Goal: Check status: Check status

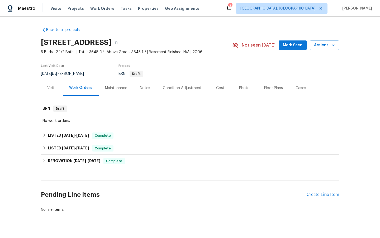
scroll to position [5, 0]
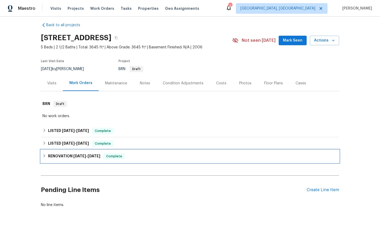
click at [116, 153] on span "Complete" at bounding box center [114, 155] width 20 height 5
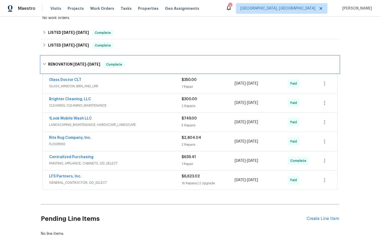
scroll to position [105, 0]
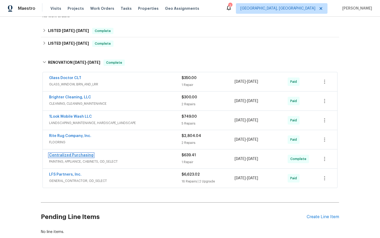
click at [70, 154] on link "Centralized Purchasing" at bounding box center [71, 155] width 44 height 4
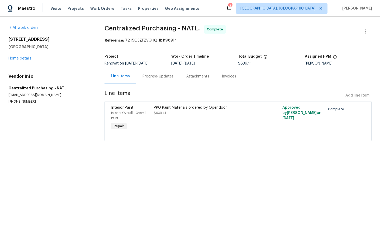
click at [195, 107] on div "PPG Paint Materials ordered by Opendoor" at bounding box center [206, 107] width 104 height 5
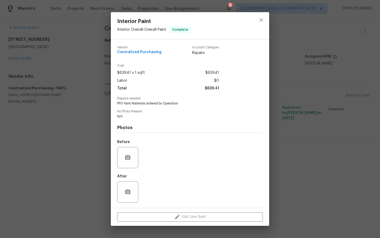
click at [301, 148] on div "Interior Paint Interior Overall - Overall Paint Complete Vendor Centralized Pur…" at bounding box center [190, 119] width 380 height 238
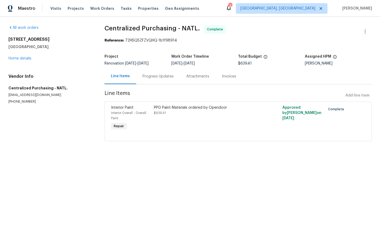
click at [156, 77] on div "Progress Updates" at bounding box center [158, 76] width 31 height 5
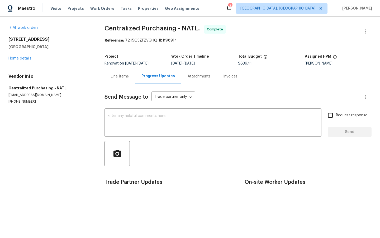
click at [198, 77] on div "Attachments" at bounding box center [199, 76] width 23 height 5
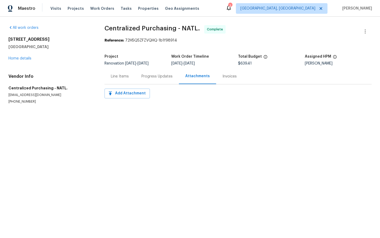
click at [227, 80] on div "Invoices" at bounding box center [229, 76] width 27 height 16
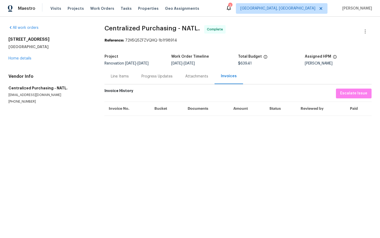
click at [115, 75] on div "Line Items" at bounding box center [120, 76] width 18 height 5
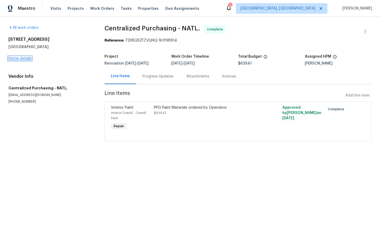
click at [15, 58] on link "Home details" at bounding box center [19, 59] width 23 height 4
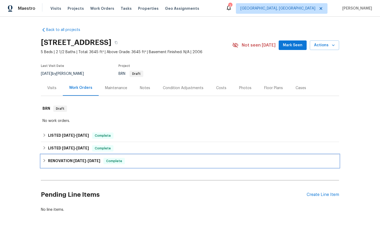
click at [116, 160] on span "Complete" at bounding box center [114, 160] width 20 height 5
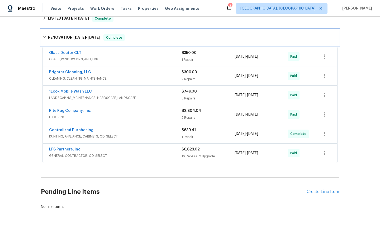
scroll to position [137, 0]
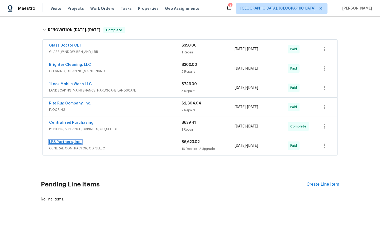
click at [57, 142] on link "LFS Partners, Inc." at bounding box center [65, 142] width 32 height 4
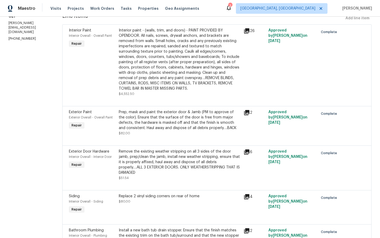
scroll to position [51, 0]
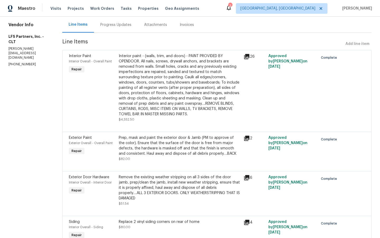
click at [207, 64] on div "Interior paint - (walls, trim, and doors) - PAINT PROVIDED BY OPENDOOR. All nai…" at bounding box center [180, 84] width 122 height 63
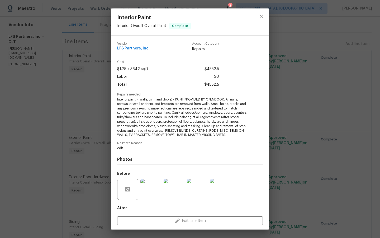
scroll to position [28, 0]
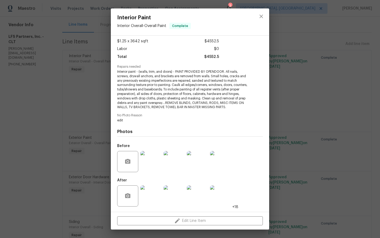
click at [152, 158] on img at bounding box center [150, 161] width 21 height 21
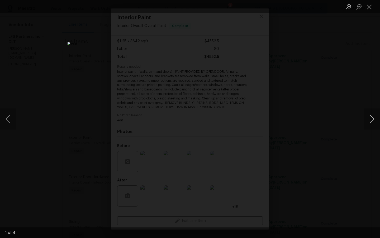
click at [369, 118] on button "Next image" at bounding box center [372, 118] width 16 height 21
click at [354, 162] on div "Lightbox" at bounding box center [190, 119] width 380 height 238
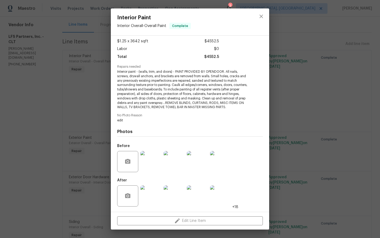
scroll to position [0, 0]
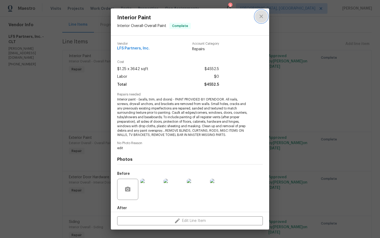
click at [262, 15] on icon "close" at bounding box center [261, 16] width 6 height 6
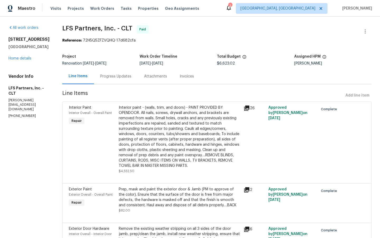
click at [150, 77] on div "Attachments" at bounding box center [155, 76] width 23 height 5
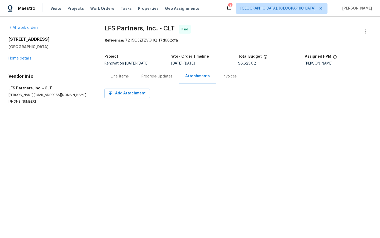
click at [224, 78] on div "Invoices" at bounding box center [230, 76] width 14 height 5
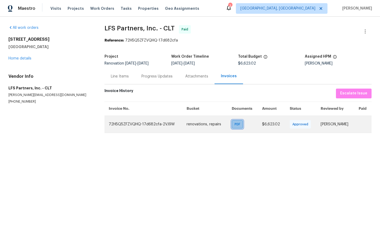
click at [235, 125] on span "PDF" at bounding box center [239, 123] width 8 height 5
